Goal: Task Accomplishment & Management: Manage account settings

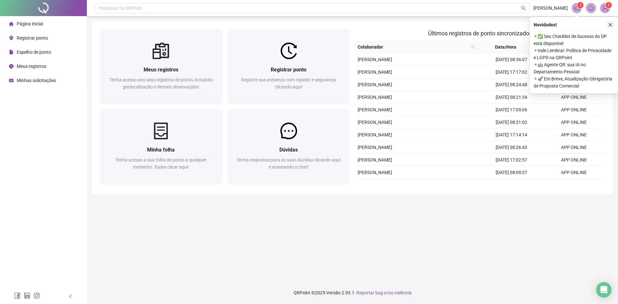
click at [611, 25] on icon "close" at bounding box center [610, 25] width 5 height 5
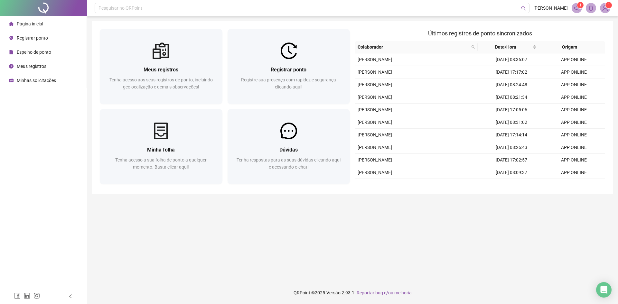
click at [20, 36] on span "Registrar ponto" at bounding box center [32, 37] width 31 height 5
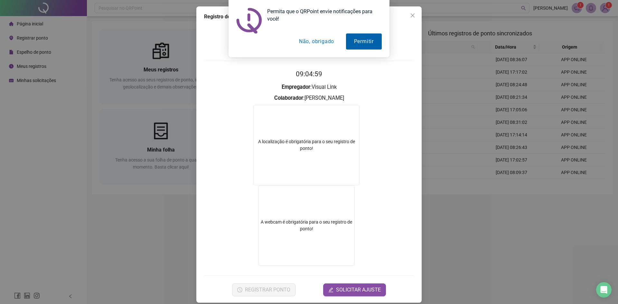
click at [371, 36] on button "Permitir" at bounding box center [364, 41] width 36 height 16
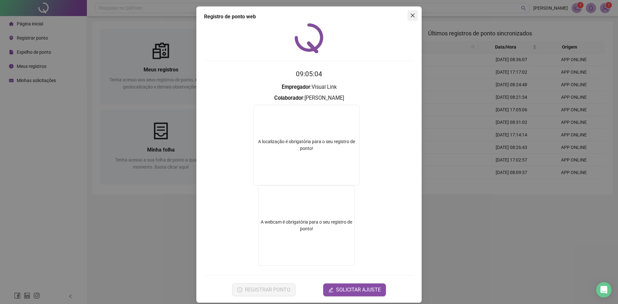
click at [412, 16] on icon "close" at bounding box center [412, 15] width 5 height 5
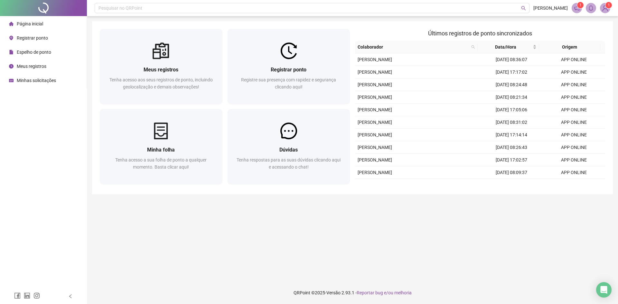
click at [25, 39] on span "Registrar ponto" at bounding box center [32, 37] width 31 height 5
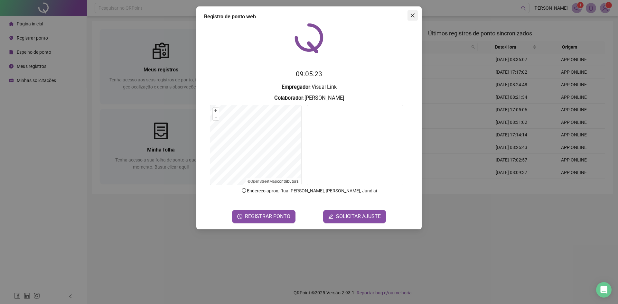
click at [412, 14] on icon "close" at bounding box center [412, 15] width 5 height 5
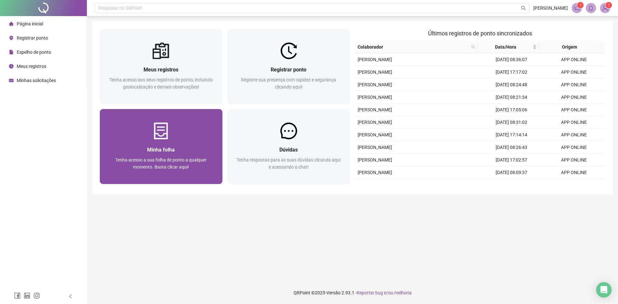
click at [213, 128] on div at bounding box center [161, 131] width 123 height 17
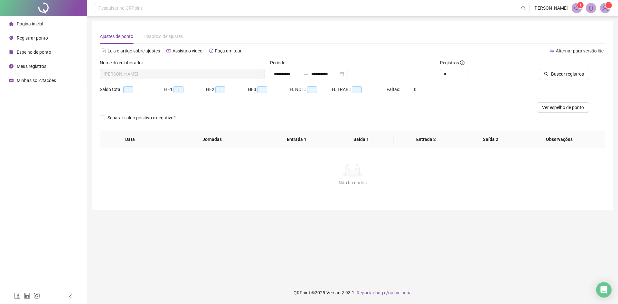
type input "**********"
click at [553, 103] on button "Ver espelho de ponto" at bounding box center [563, 107] width 52 height 10
click at [30, 20] on div "Página inicial" at bounding box center [26, 23] width 34 height 13
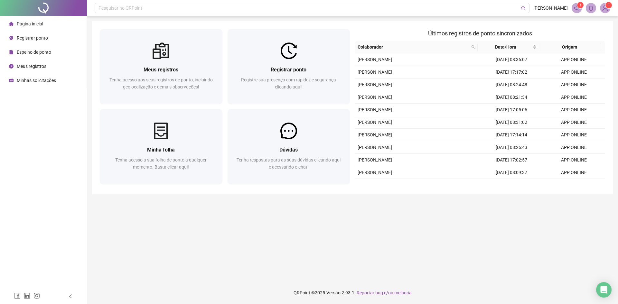
click at [614, 7] on header "Pesquisar no QRPoint [PERSON_NAME] 1 1" at bounding box center [352, 8] width 531 height 16
click at [608, 11] on img at bounding box center [605, 8] width 10 height 10
click at [586, 31] on link "Meus dados" at bounding box center [574, 32] width 30 height 5
